Goal: Task Accomplishment & Management: Manage account settings

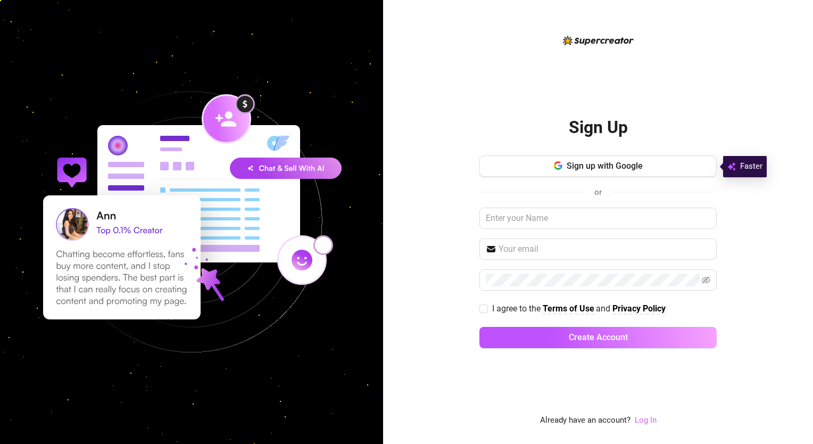
click at [638, 417] on link "Log In" at bounding box center [646, 420] width 22 height 10
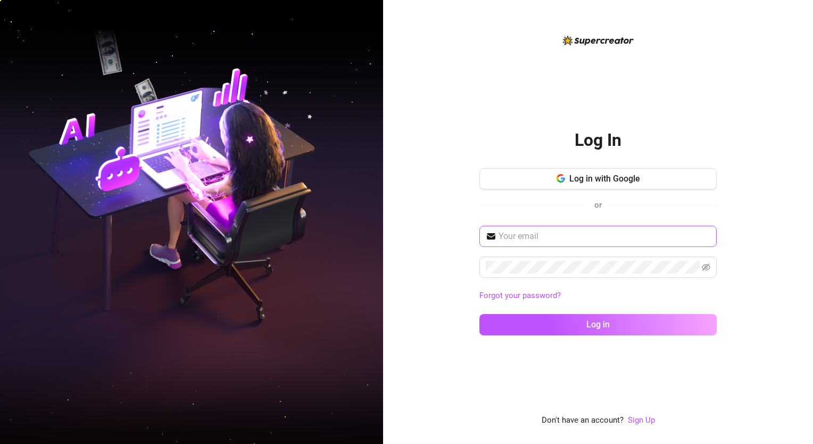
click at [606, 227] on span at bounding box center [597, 236] width 237 height 21
click at [606, 233] on input "text" at bounding box center [605, 236] width 212 height 13
type input "kennethanselkd@gmail.com"
click at [702, 263] on icon "eye-invisible" at bounding box center [706, 267] width 9 height 9
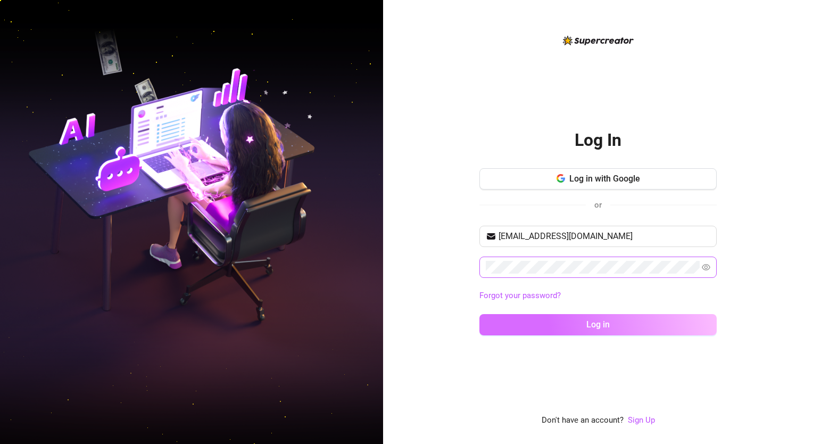
click at [631, 329] on button "Log in" at bounding box center [597, 324] width 237 height 21
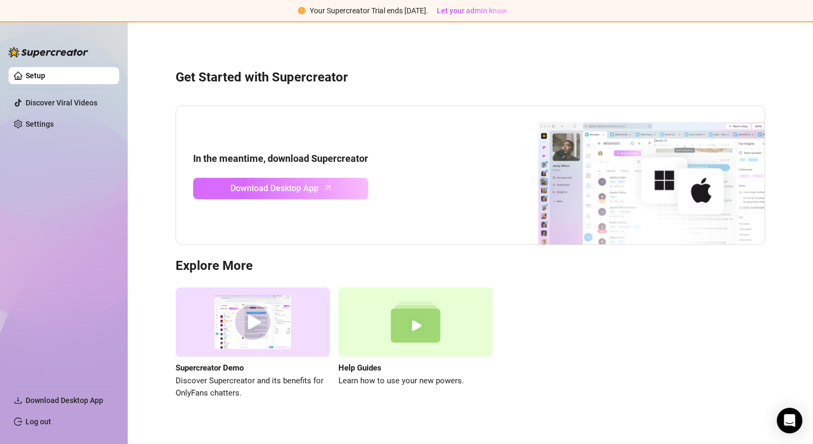
click at [249, 187] on span "Download Desktop App" at bounding box center [274, 187] width 88 height 13
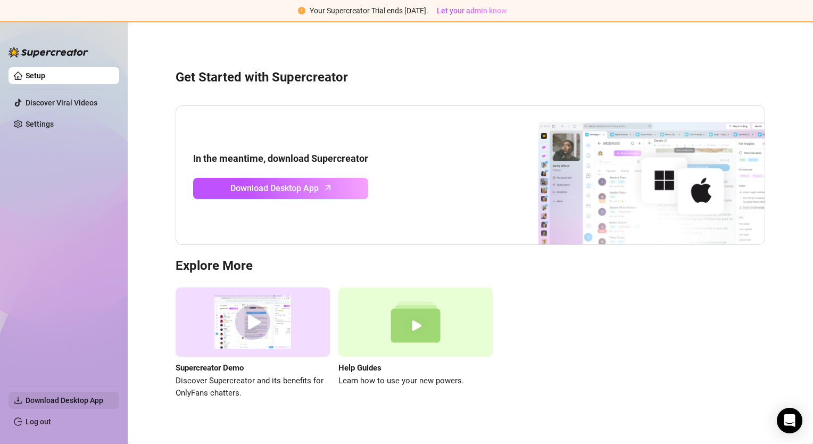
click at [86, 407] on span "Download Desktop App" at bounding box center [68, 400] width 85 height 17
click at [70, 401] on span "Download Desktop App" at bounding box center [65, 400] width 78 height 9
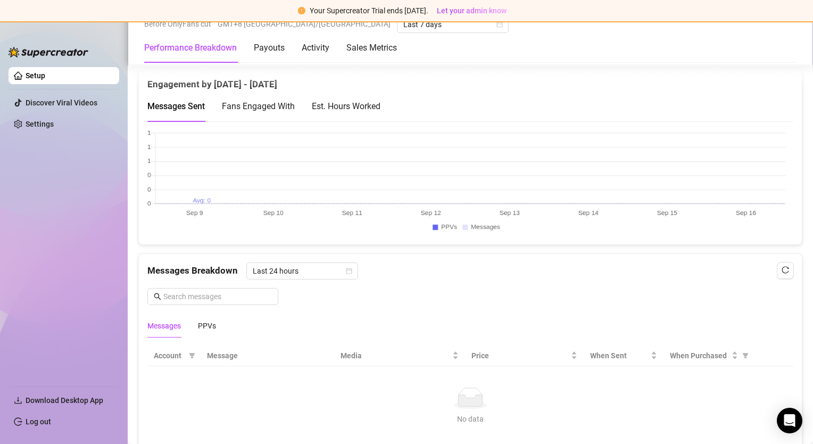
scroll to position [745, 0]
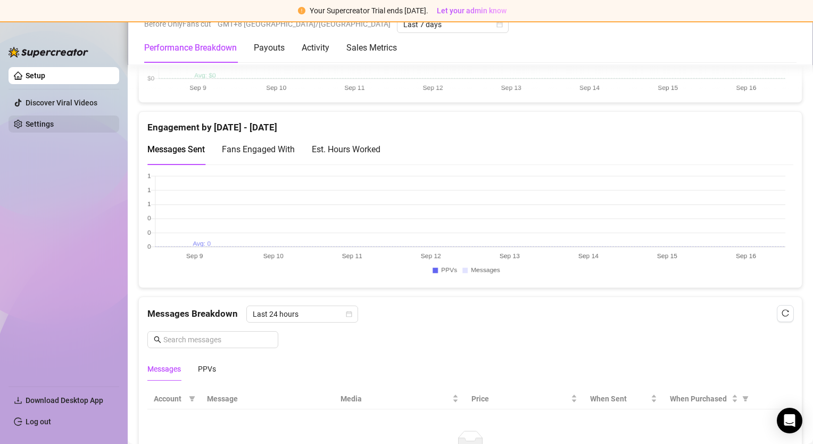
click at [29, 127] on link "Settings" at bounding box center [40, 124] width 28 height 9
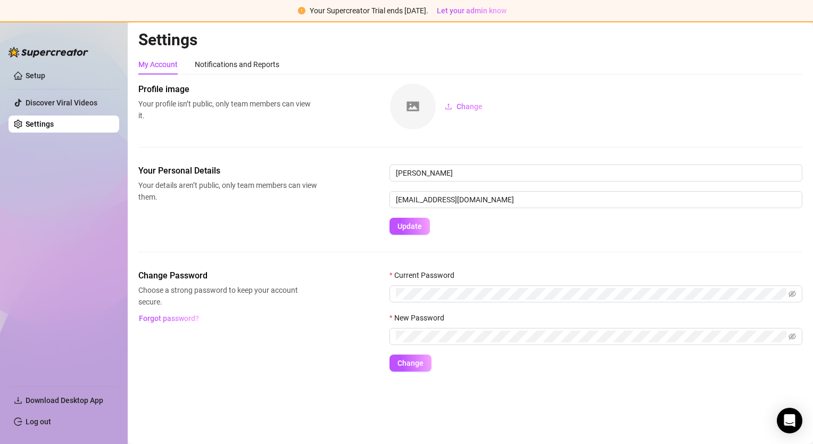
click at [100, 288] on ul "Setup Discover Viral Videos Settings" at bounding box center [64, 222] width 111 height 319
click at [64, 146] on ul "Setup Discover Viral Videos Settings" at bounding box center [64, 222] width 111 height 319
drag, startPoint x: 42, startPoint y: 73, endPoint x: 49, endPoint y: 74, distance: 6.9
click at [42, 73] on link "Setup" at bounding box center [36, 75] width 20 height 9
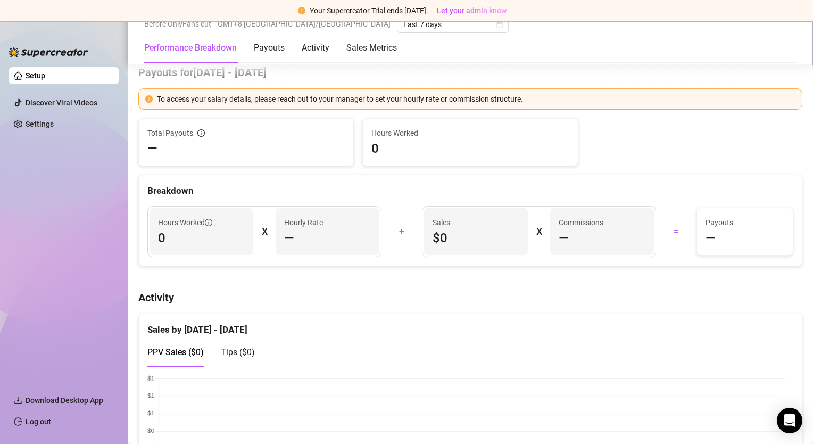
scroll to position [372, 0]
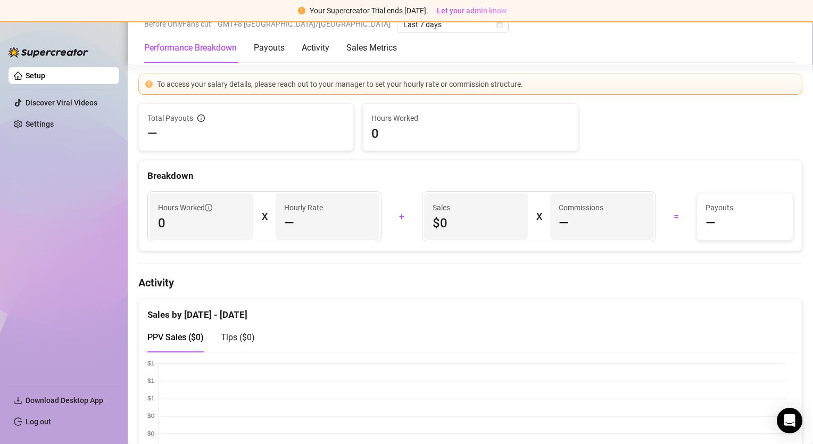
click at [85, 235] on ul "Setup Discover Viral Videos Settings" at bounding box center [64, 222] width 111 height 319
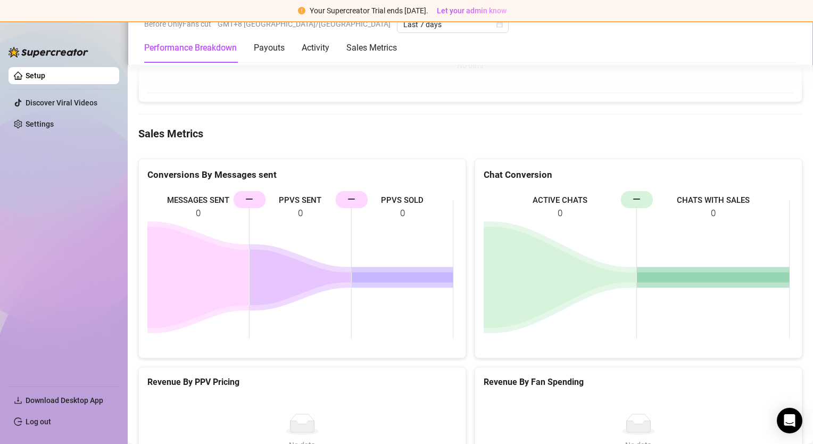
scroll to position [1407, 0]
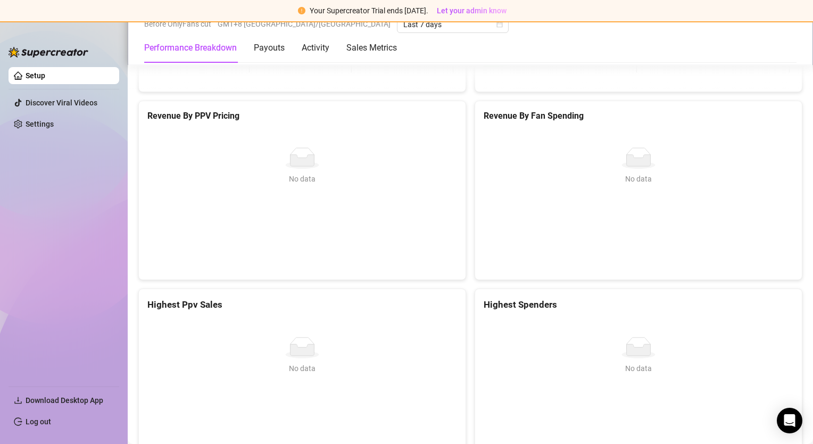
click at [94, 327] on ul "Setup Discover Viral Videos Settings" at bounding box center [64, 222] width 111 height 319
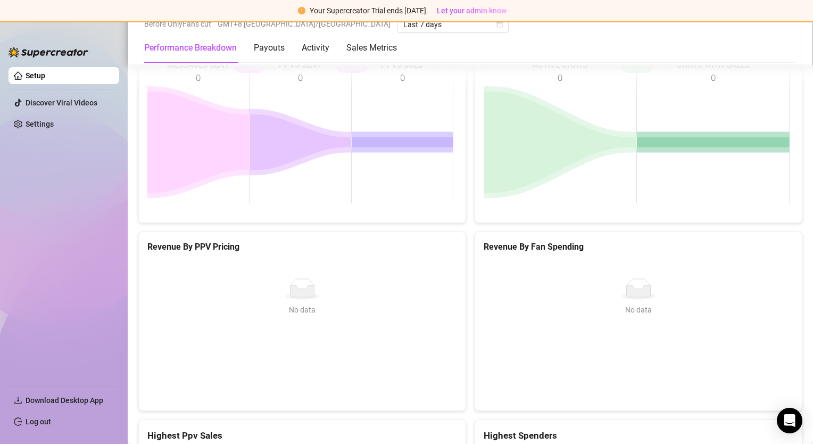
scroll to position [1195, 0]
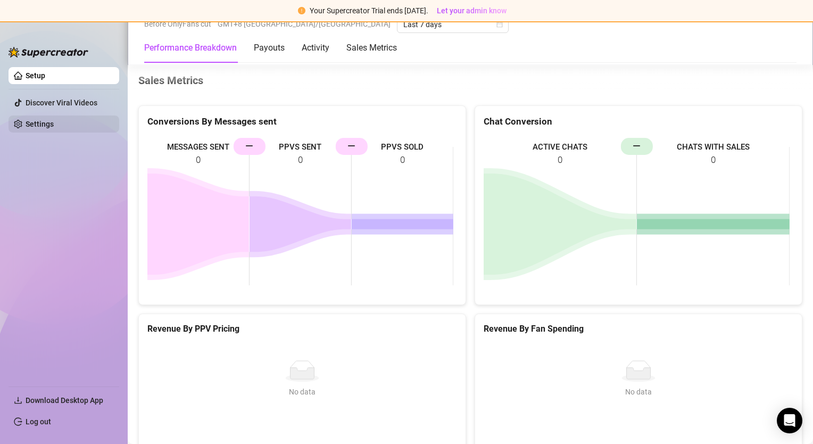
click at [51, 120] on link "Settings" at bounding box center [40, 124] width 28 height 9
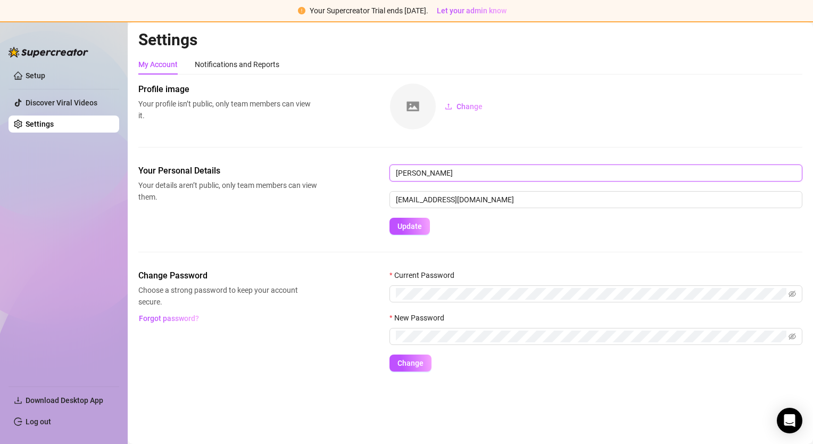
drag, startPoint x: 456, startPoint y: 176, endPoint x: 364, endPoint y: 166, distance: 92.0
click at [376, 167] on div "Your Personal Details Your details aren’t public, only team members can view th…" at bounding box center [470, 199] width 664 height 70
type input "Keng"
click at [425, 227] on button "Update" at bounding box center [409, 226] width 40 height 17
click at [317, 227] on div "Your Personal Details Your details aren’t public, only team members can view th…" at bounding box center [470, 199] width 664 height 70
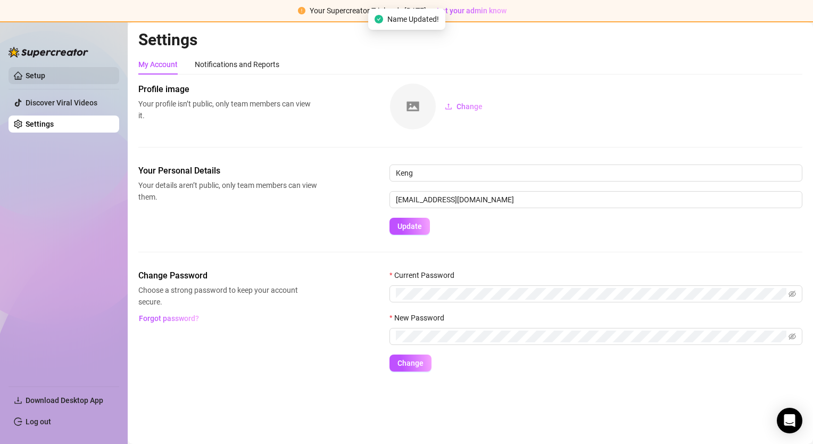
click at [45, 80] on link "Setup" at bounding box center [36, 75] width 20 height 9
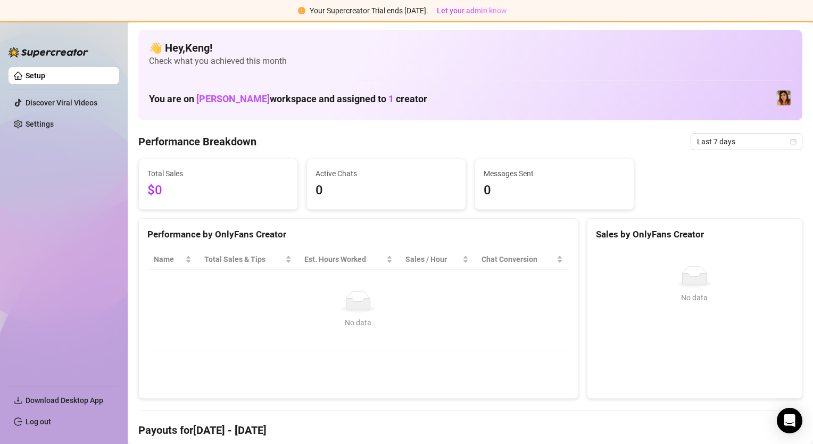
click at [7, 191] on aside "Setup Discover Viral Videos Settings Download Desktop App Log out" at bounding box center [64, 232] width 128 height 422
click at [102, 246] on ul "Setup Discover Viral Videos Settings" at bounding box center [64, 222] width 111 height 319
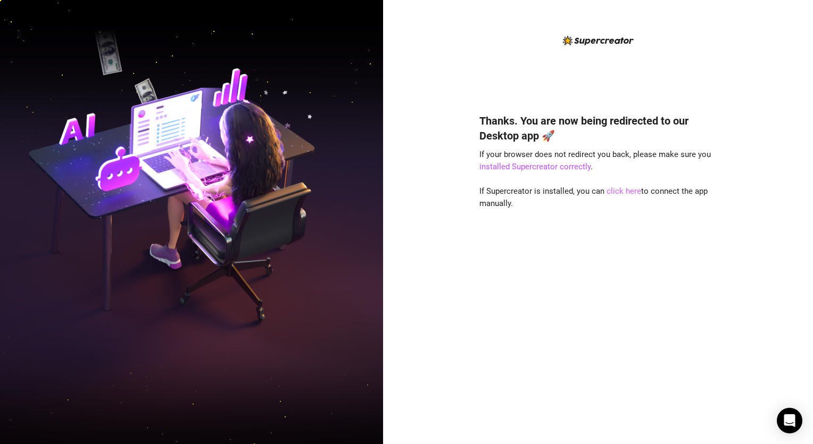
click at [607, 190] on link "click here" at bounding box center [624, 191] width 35 height 10
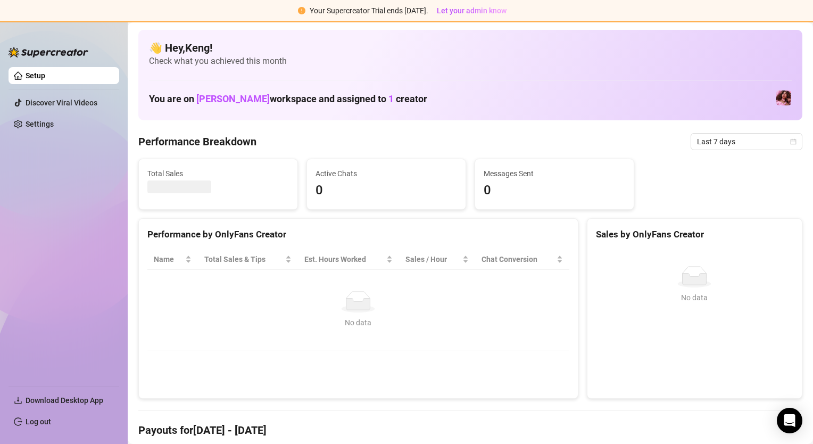
click at [776, 97] on img at bounding box center [783, 97] width 15 height 15
click at [776, 98] on img at bounding box center [783, 97] width 15 height 15
click at [776, 101] on img at bounding box center [783, 97] width 15 height 15
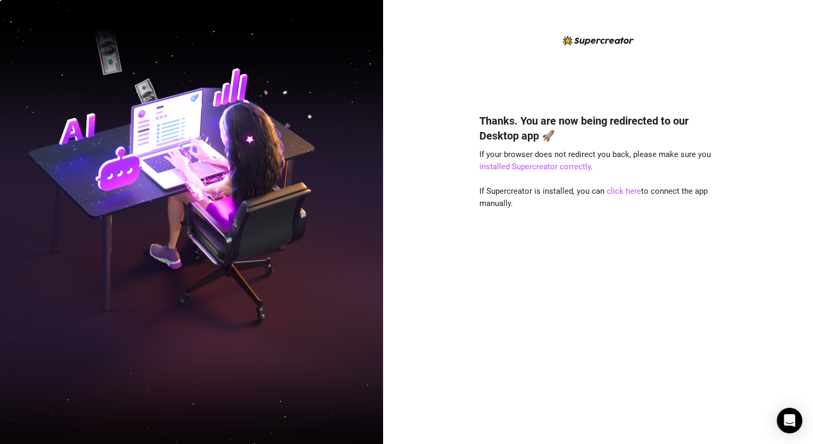
click at [83, 188] on img at bounding box center [191, 222] width 383 height 480
